Goal: Task Accomplishment & Management: Manage account settings

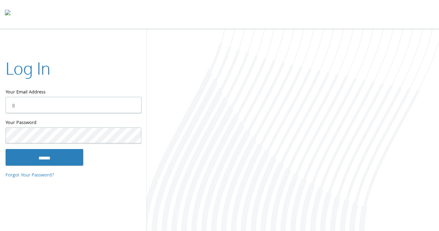
click at [33, 109] on input "Your Email Address" at bounding box center [74, 105] width 136 height 16
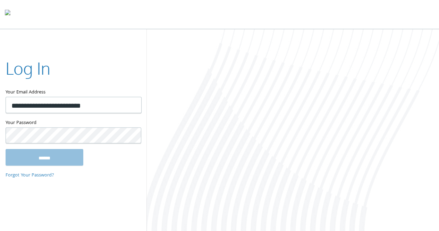
type input "**********"
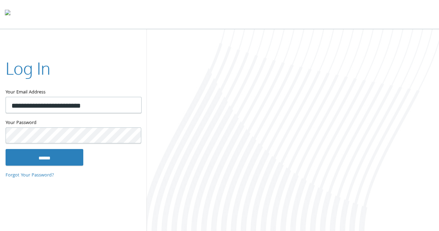
click at [6, 149] on input "******" at bounding box center [45, 157] width 78 height 17
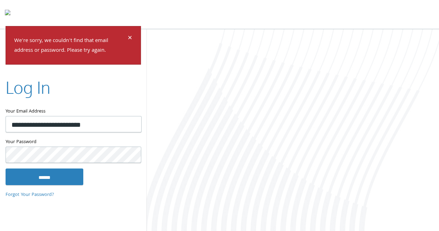
click at [6, 168] on input "******" at bounding box center [45, 176] width 78 height 17
